Goal: Task Accomplishment & Management: Manage account settings

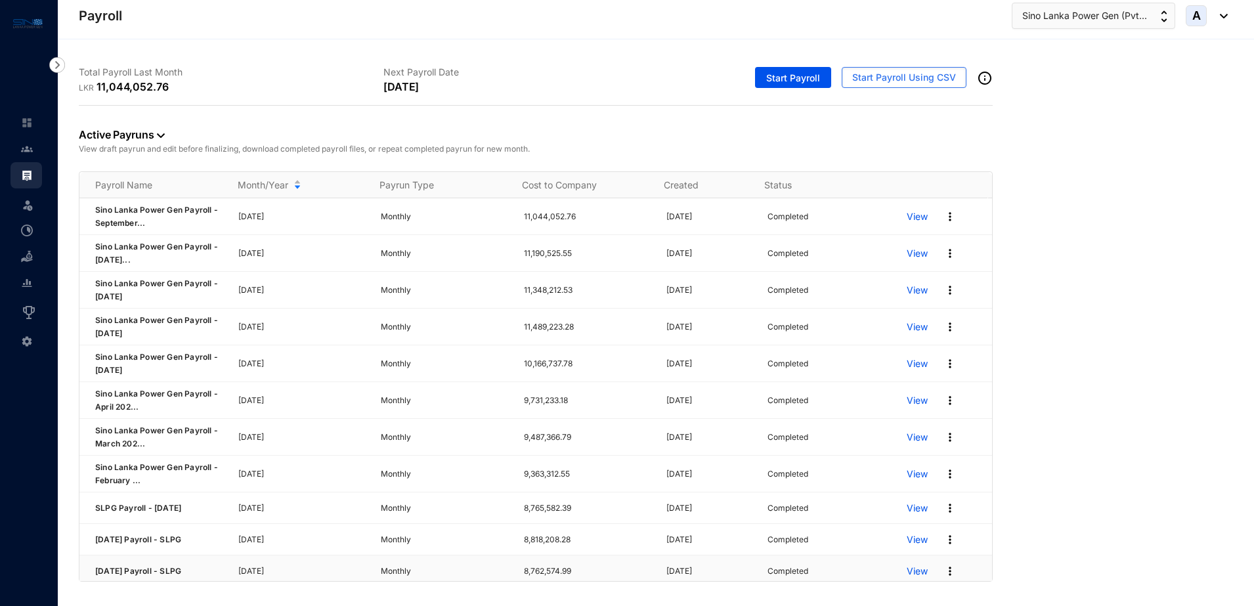
click at [909, 573] on p "View" at bounding box center [917, 571] width 21 height 13
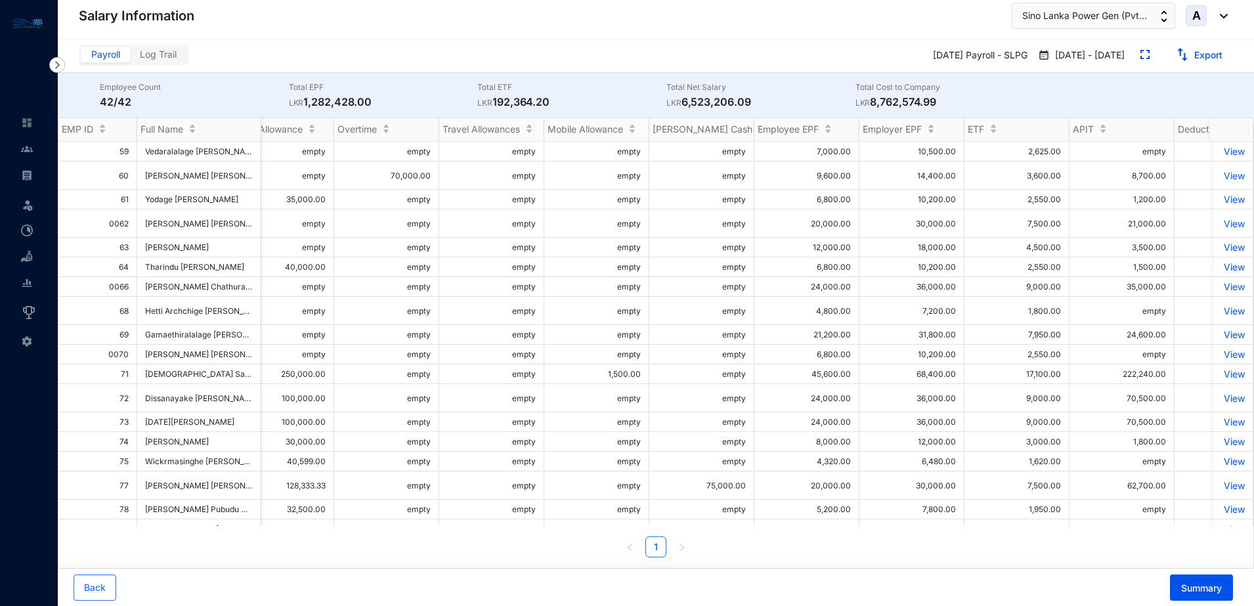
scroll to position [0, 601]
click at [29, 171] on img at bounding box center [27, 175] width 12 height 12
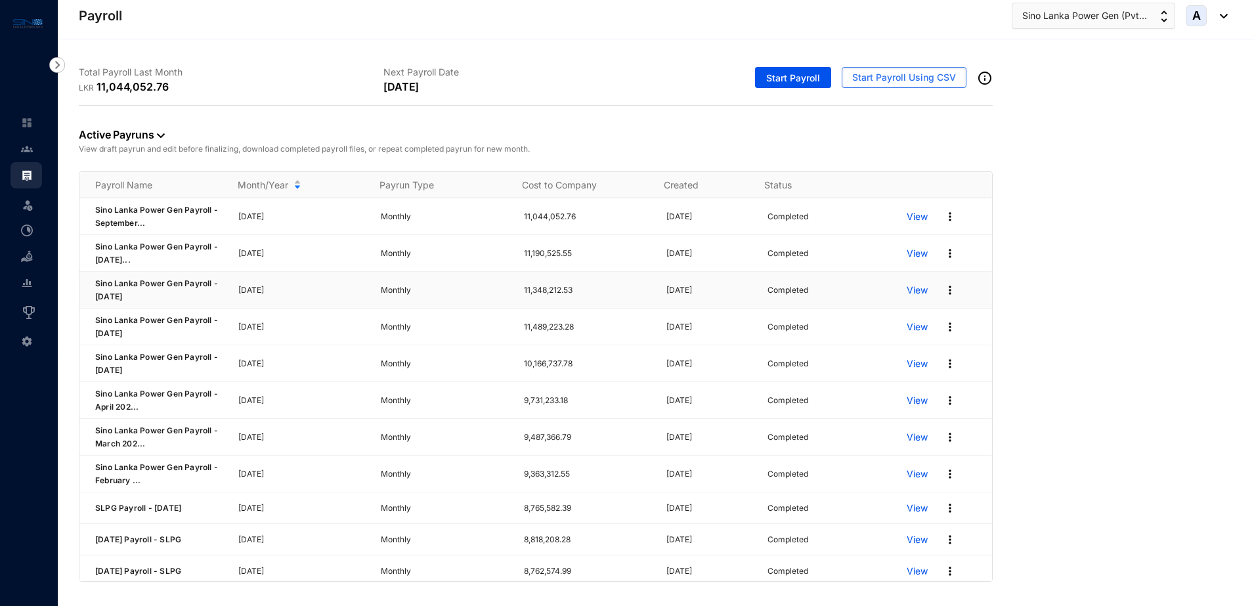
click at [909, 293] on p "View" at bounding box center [917, 290] width 21 height 13
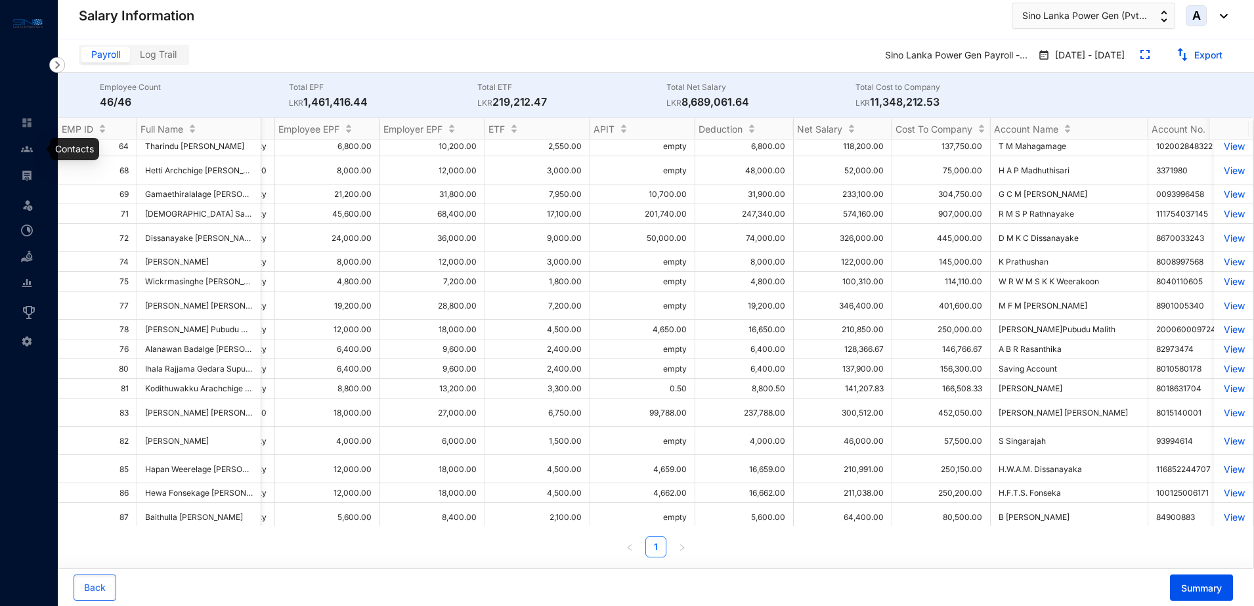
click at [30, 144] on img at bounding box center [27, 149] width 12 height 12
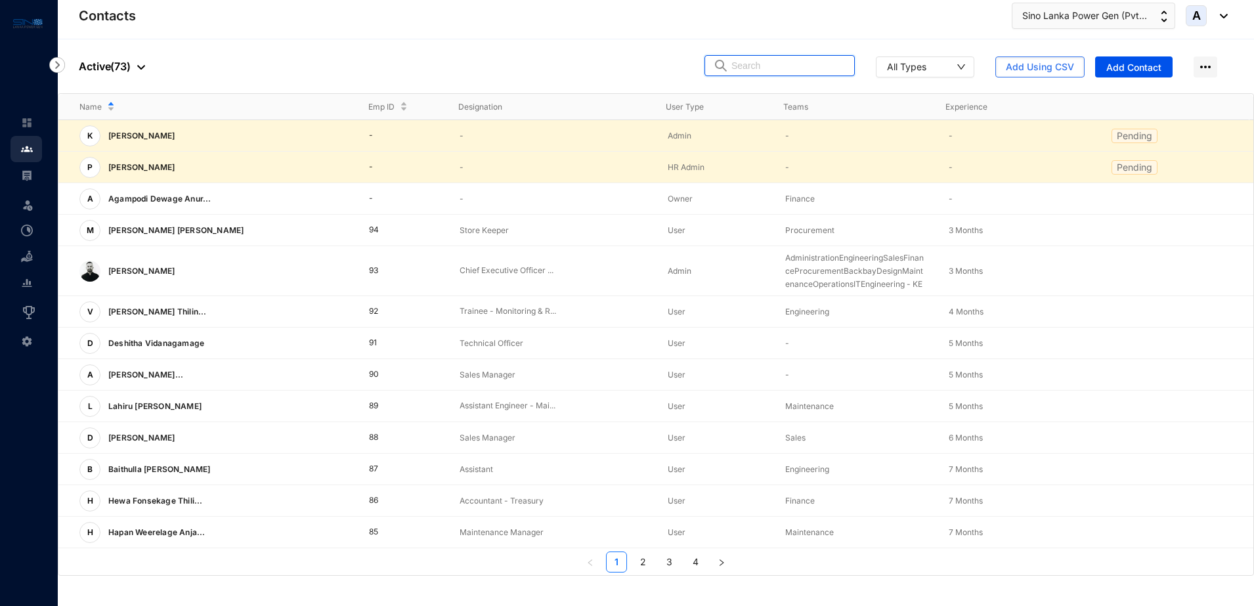
click at [771, 67] on input "text" at bounding box center [788, 66] width 115 height 20
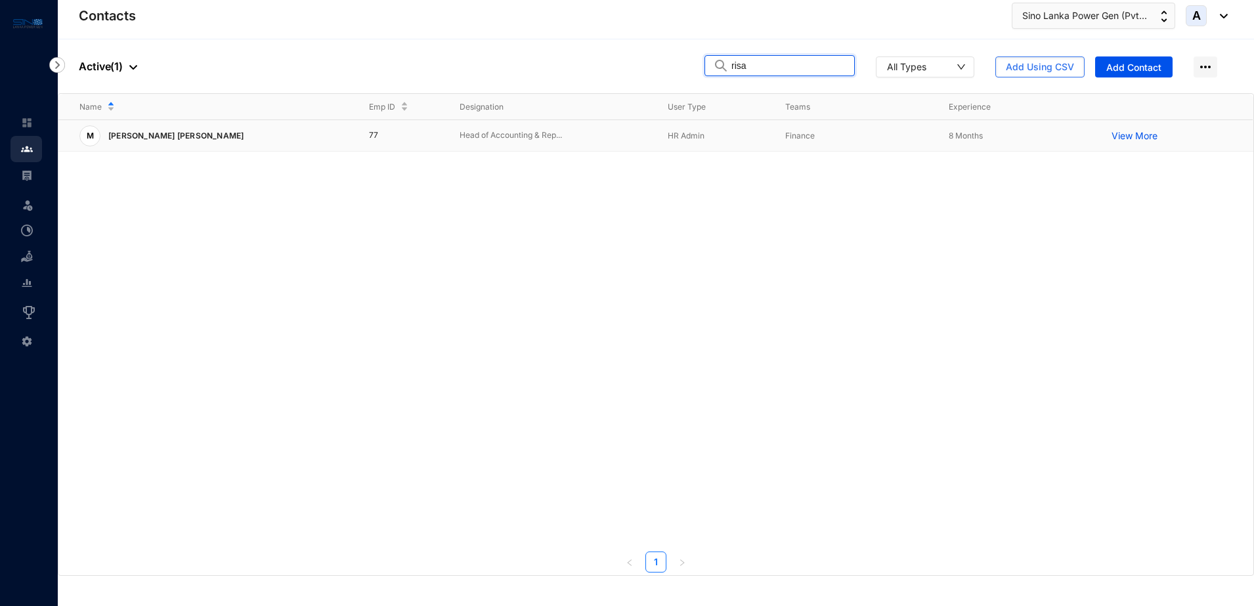
type input "risa"
click at [235, 137] on p "[PERSON_NAME] [PERSON_NAME]" at bounding box center [174, 135] width 148 height 21
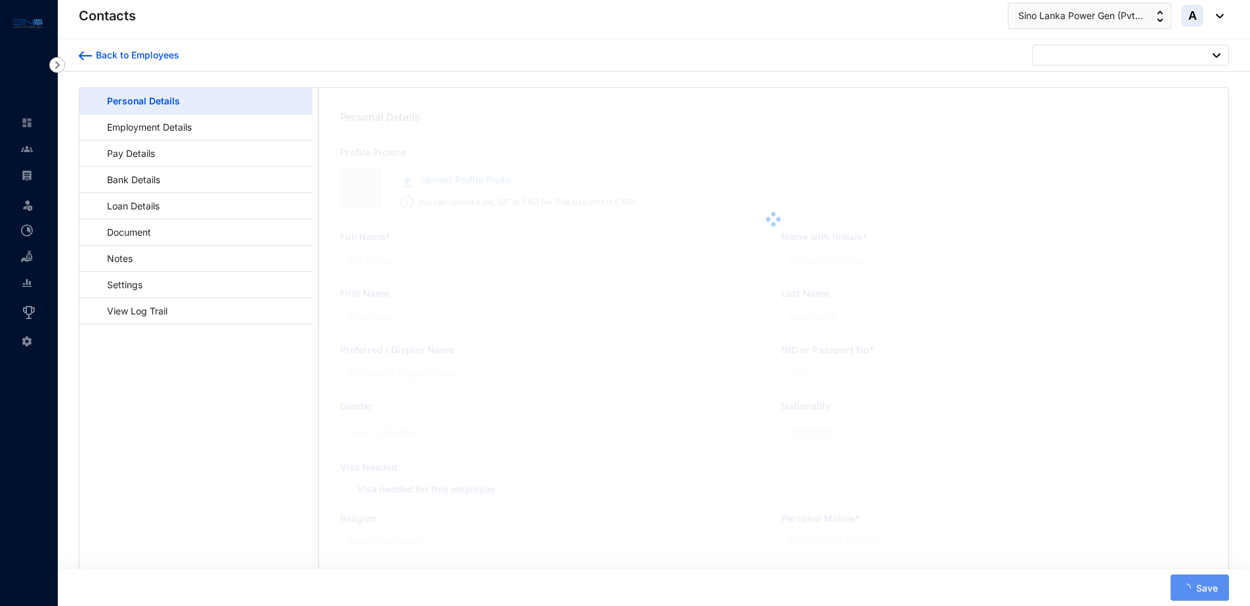
type input "[PERSON_NAME] [PERSON_NAME]"
type input "M P M Risan"
type input "[PERSON_NAME]"
type input "Risan"
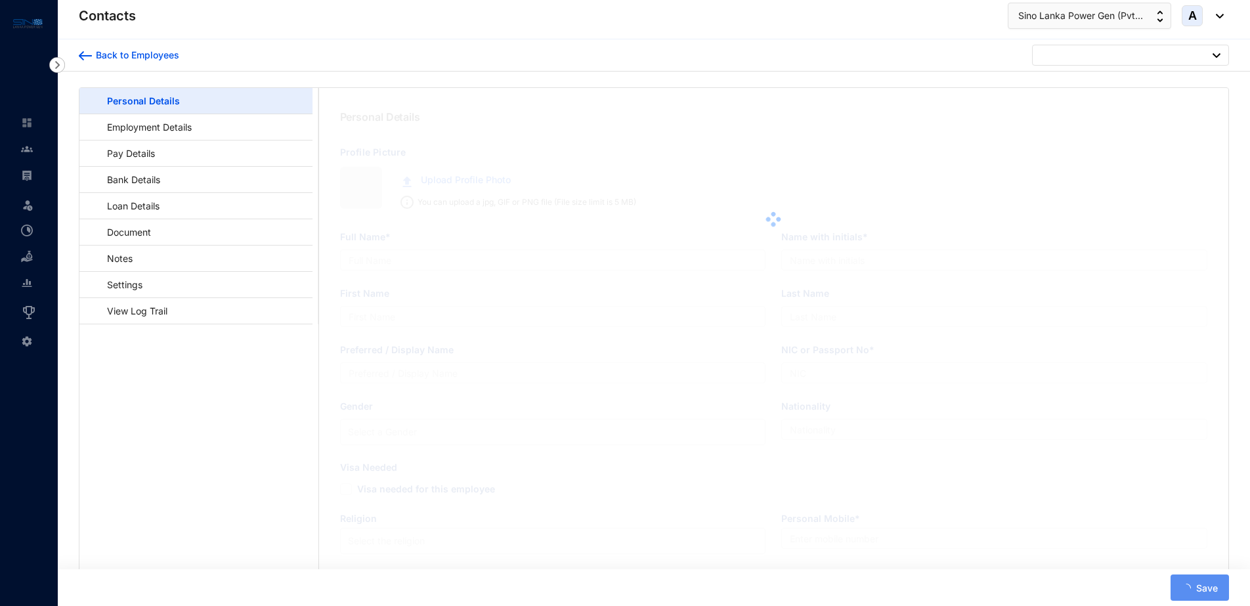
type input "198636202336"
type input "0777902236"
type input "[STREET_ADDRESS][PERSON_NAME]."
checkbox input "true"
type input "NAFHA"
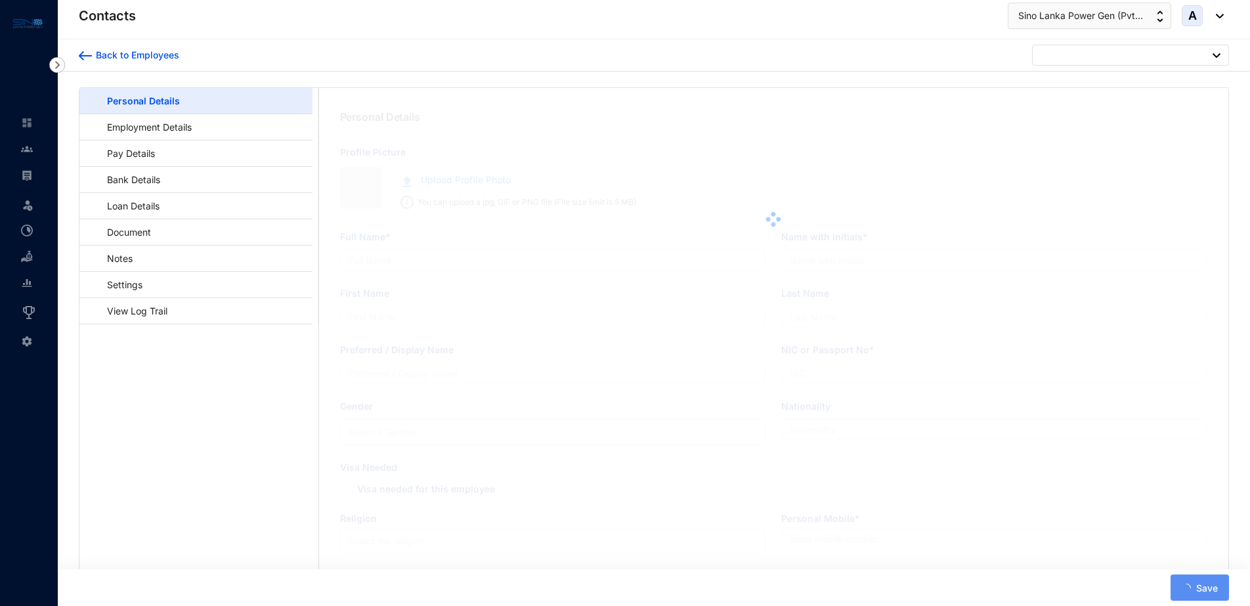
type input "0772712353"
type input "[DATE]"
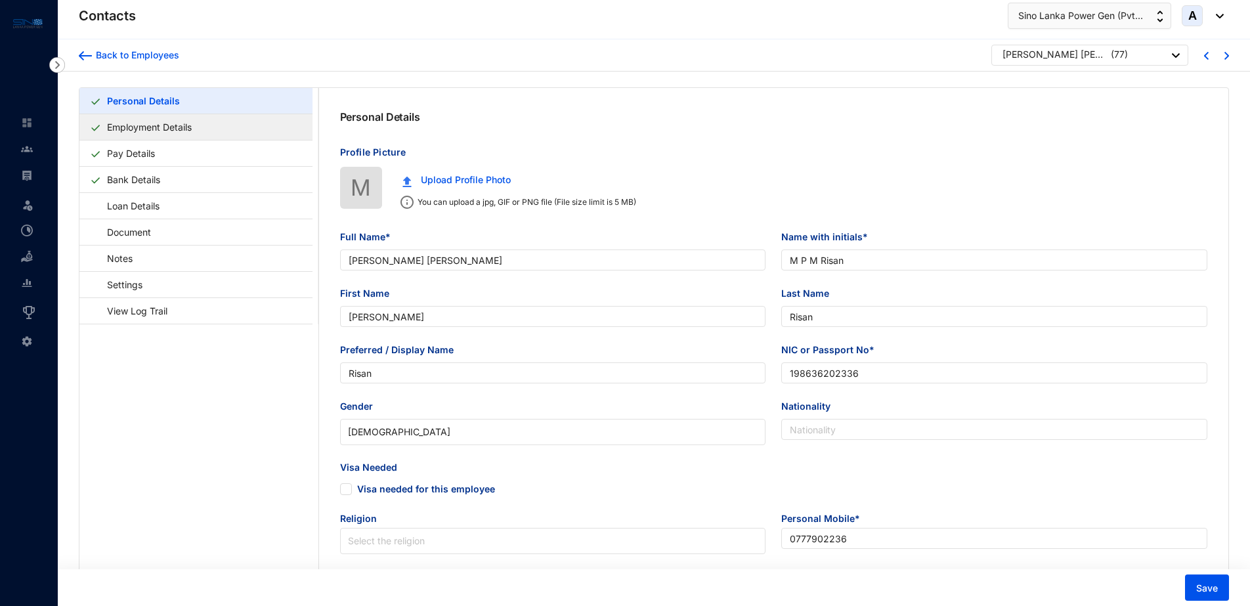
click at [133, 127] on link "Employment Details" at bounding box center [149, 127] width 95 height 27
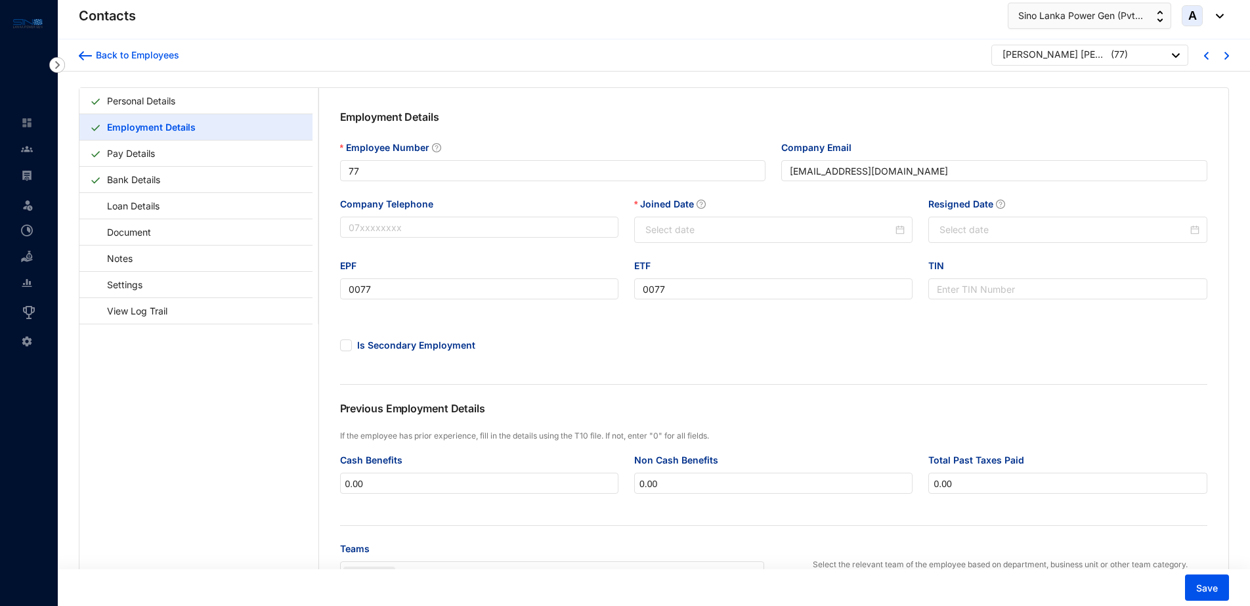
type input "[DATE]"
click at [127, 292] on link "Settings" at bounding box center [118, 284] width 57 height 27
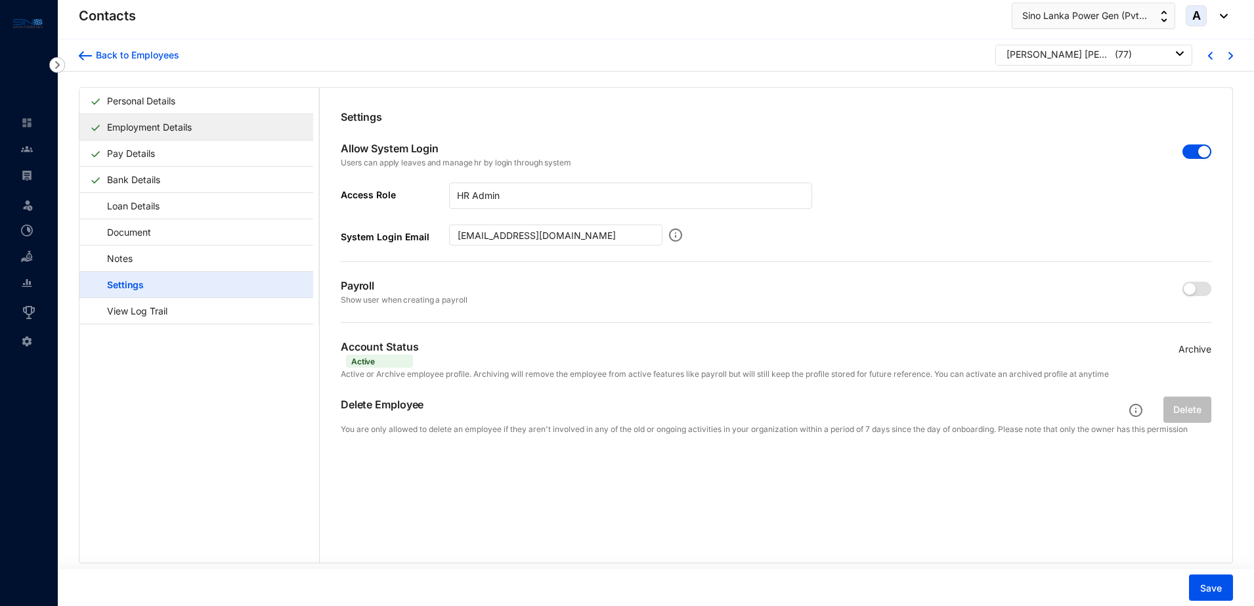
click at [140, 129] on link "Employment Details" at bounding box center [149, 127] width 95 height 27
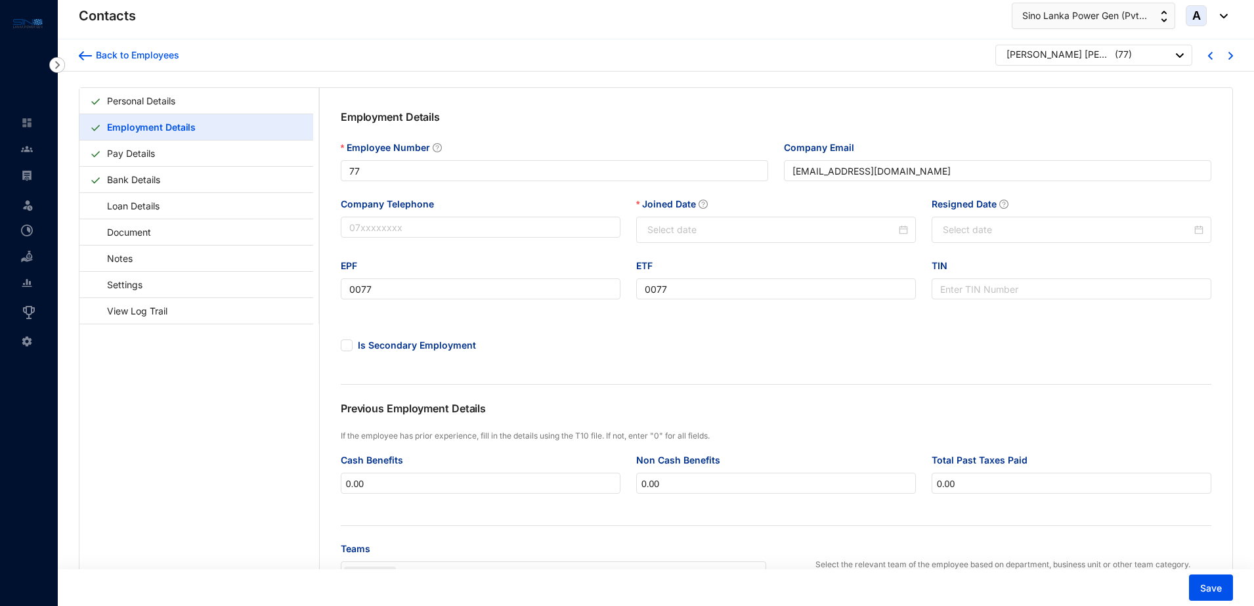
type input "[DATE]"
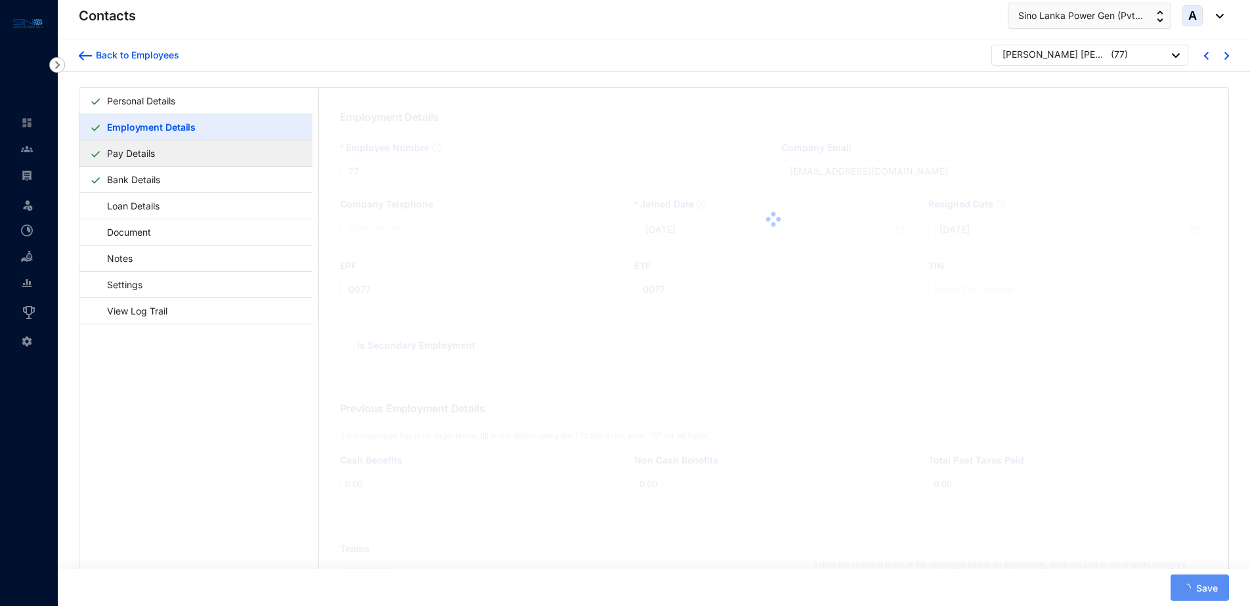
click at [137, 155] on link "Pay Details" at bounding box center [131, 153] width 58 height 27
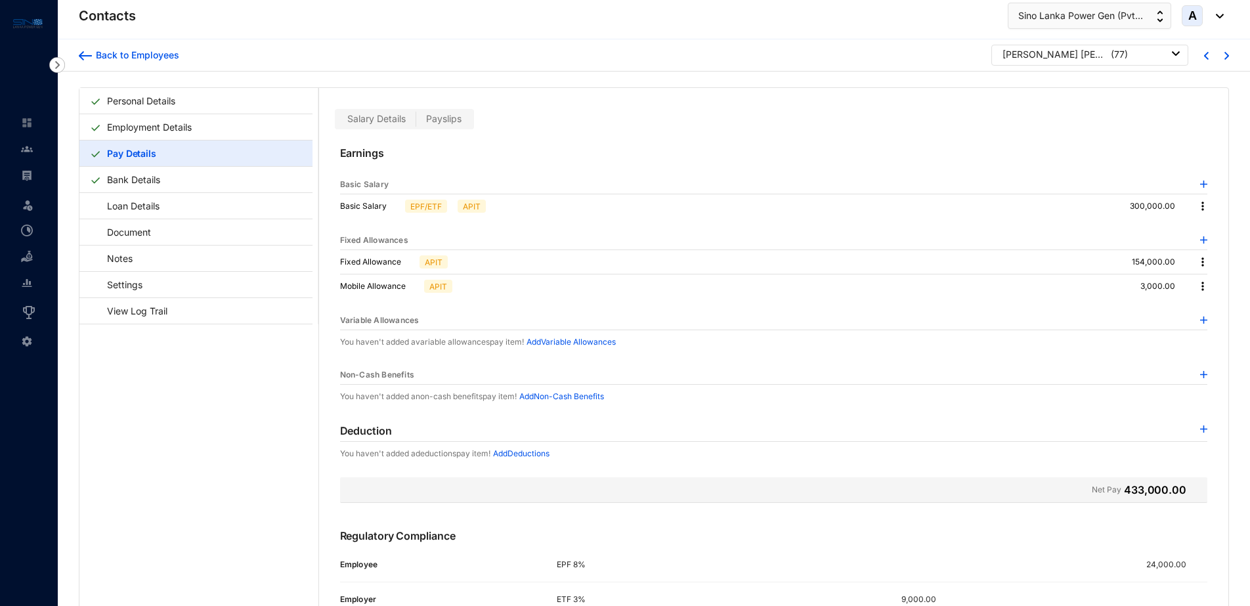
click at [454, 121] on span "Payslips" at bounding box center [443, 118] width 35 height 11
click at [416, 122] on input "Payslips" at bounding box center [416, 122] width 0 height 0
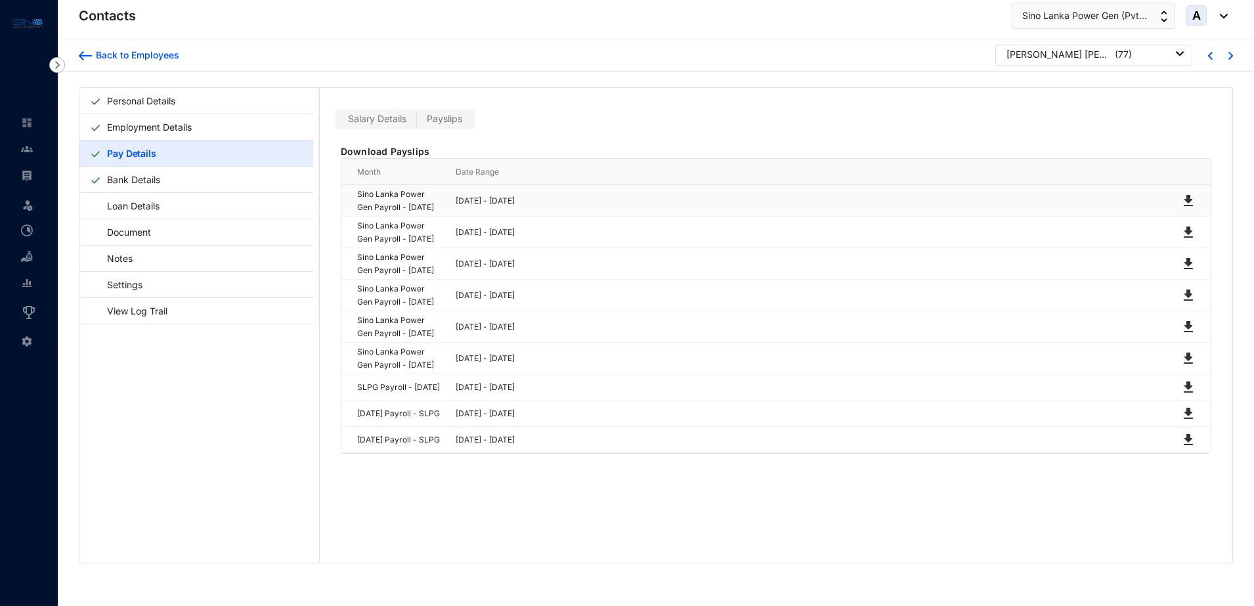
click at [1182, 208] on img at bounding box center [1188, 201] width 16 height 16
click at [109, 58] on div "Back to Employees" at bounding box center [135, 55] width 87 height 13
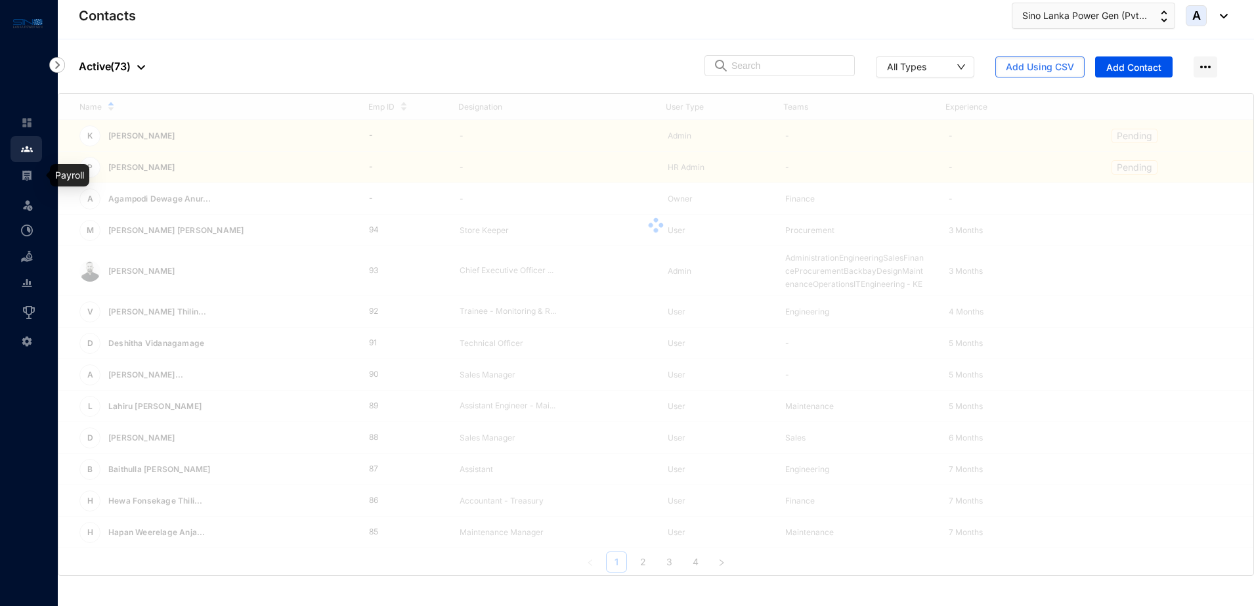
click at [24, 175] on img at bounding box center [27, 175] width 12 height 12
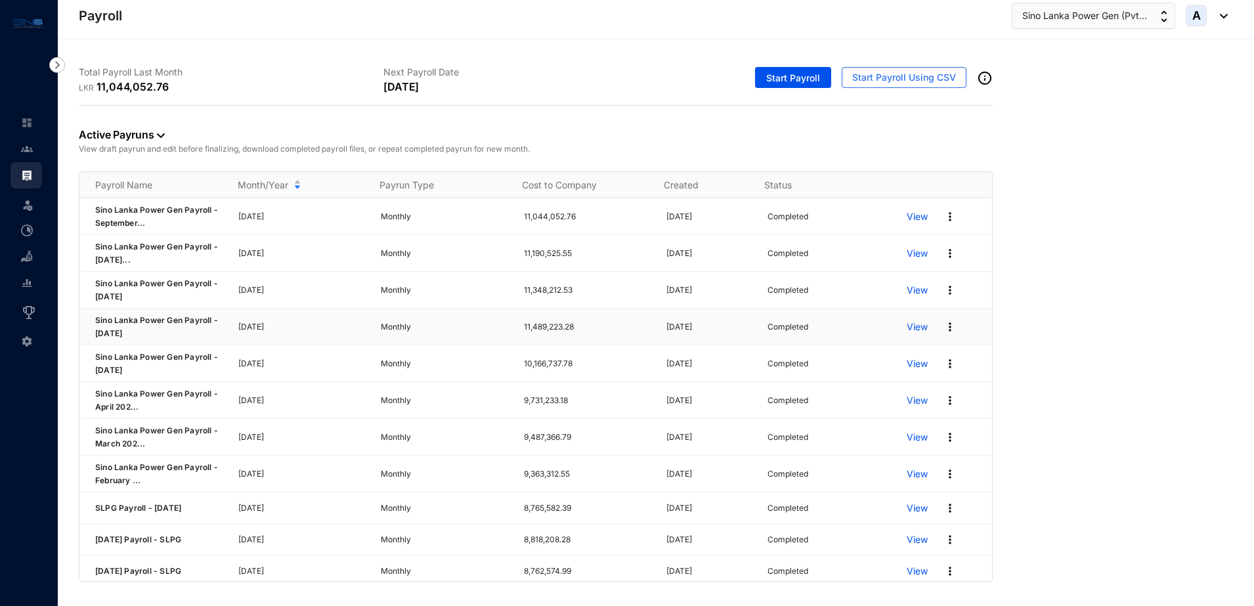
scroll to position [164, 0]
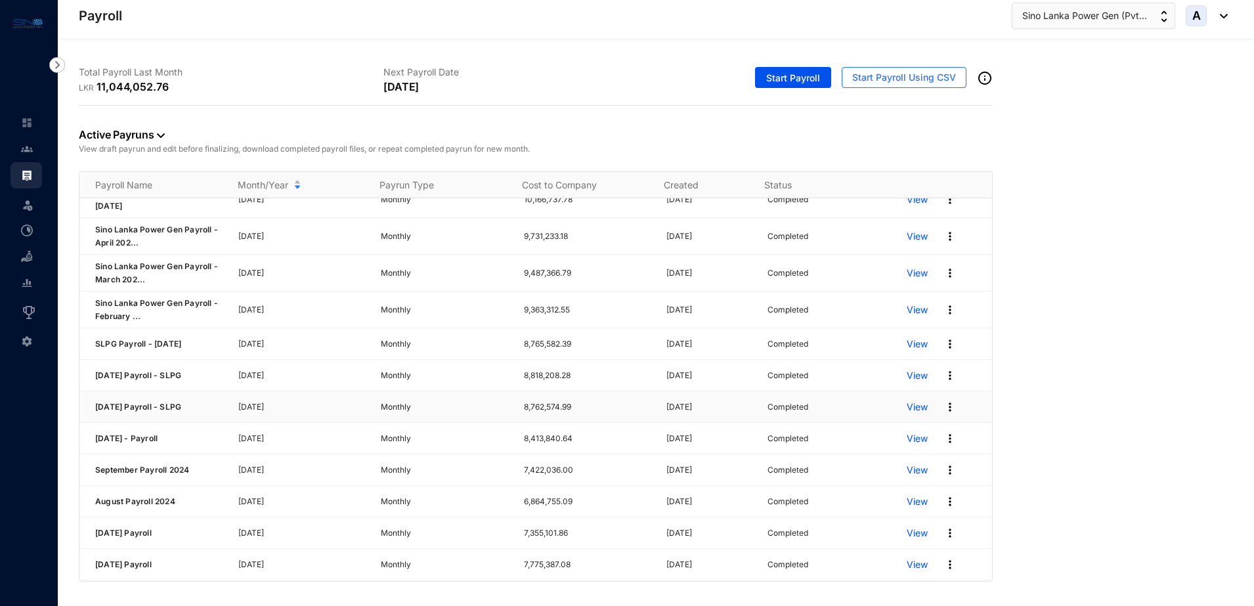
click at [907, 407] on p "View" at bounding box center [917, 406] width 21 height 13
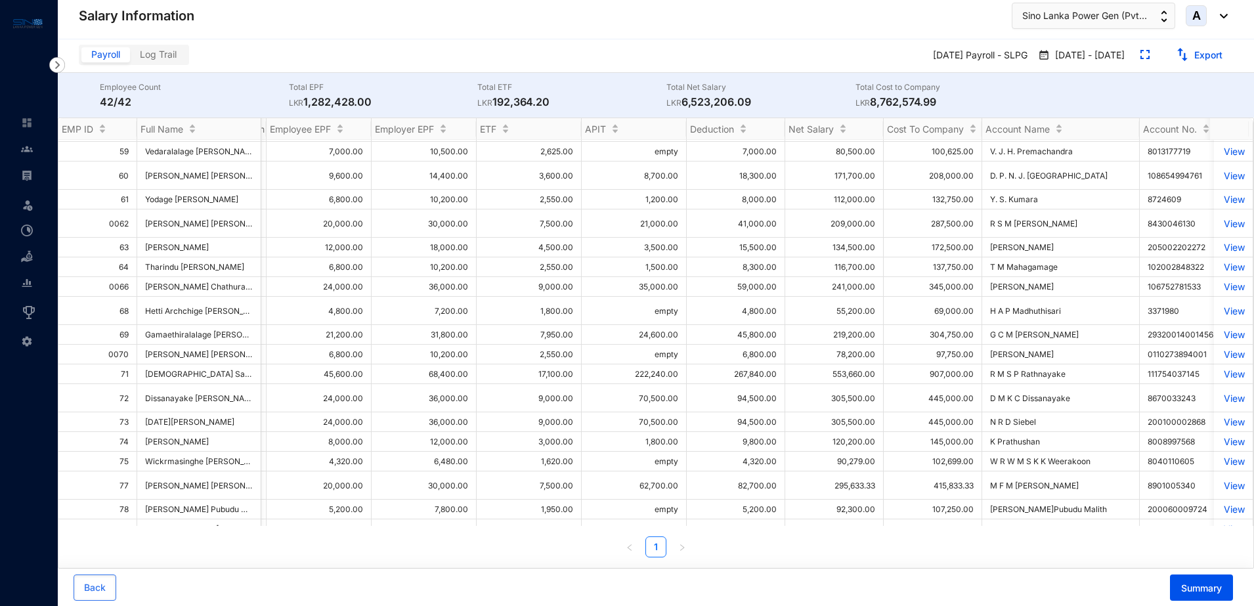
scroll to position [0, 1089]
